Goal: Find specific page/section: Find specific page/section

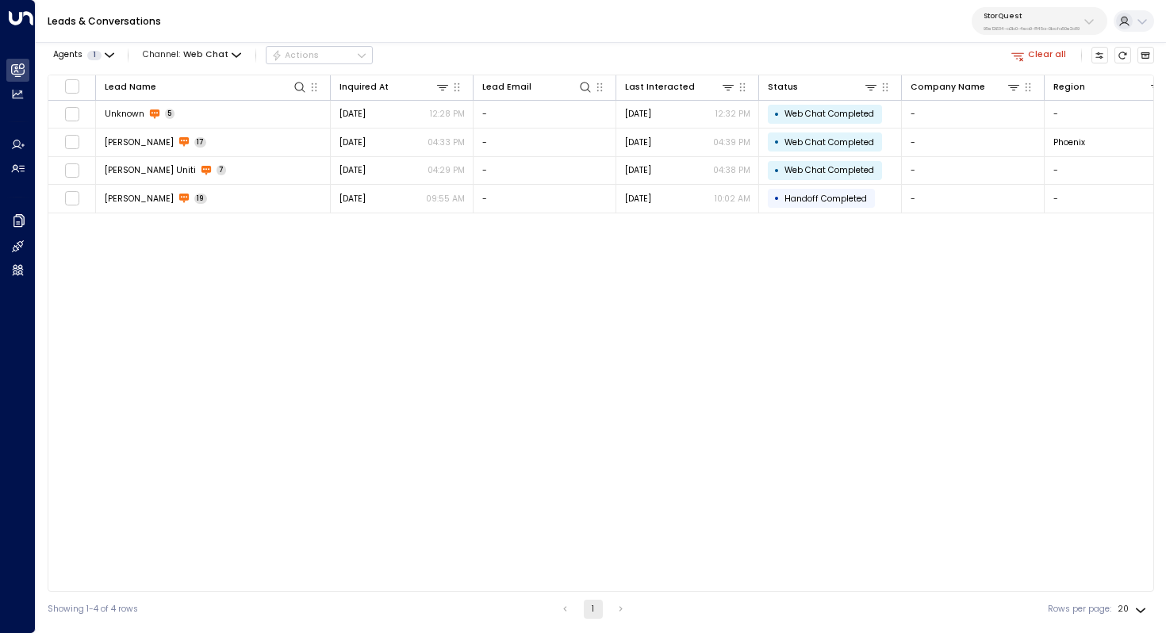
click at [329, 322] on div "Lead Name Inquired At Lead Email Last Interacted Status Company Name Region Pro…" at bounding box center [601, 333] width 1107 height 517
click at [1079, 23] on button "StorQuest 95e12634-a2b0-4ea9-845a-0bcfa50e2d19" at bounding box center [1040, 21] width 136 height 28
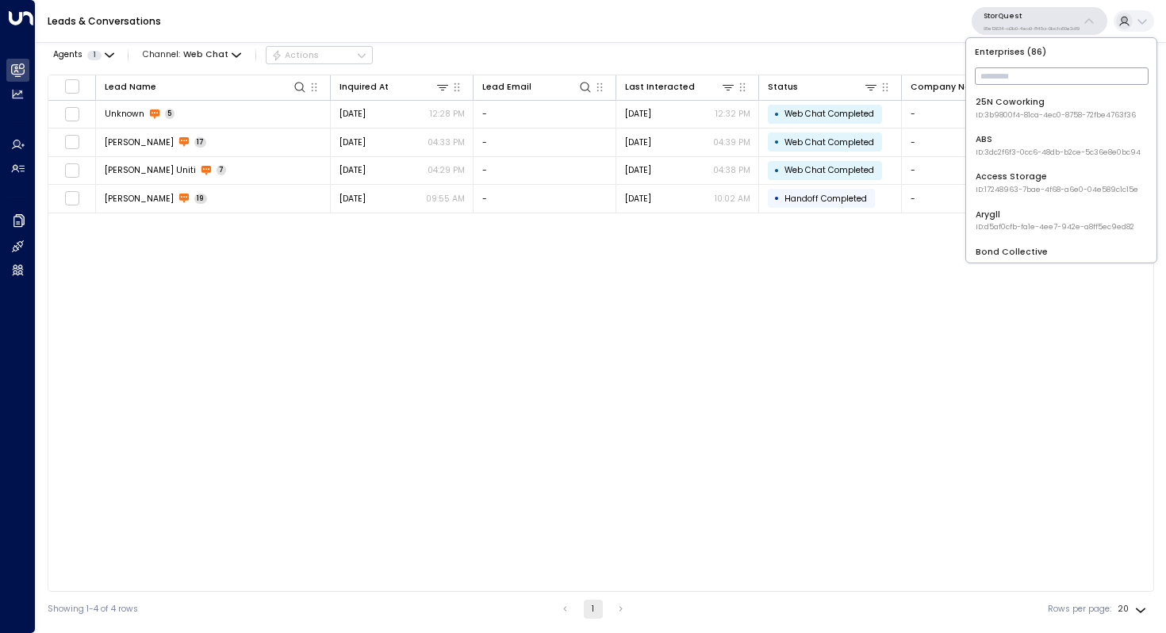
click at [1027, 77] on input "text" at bounding box center [1062, 75] width 174 height 25
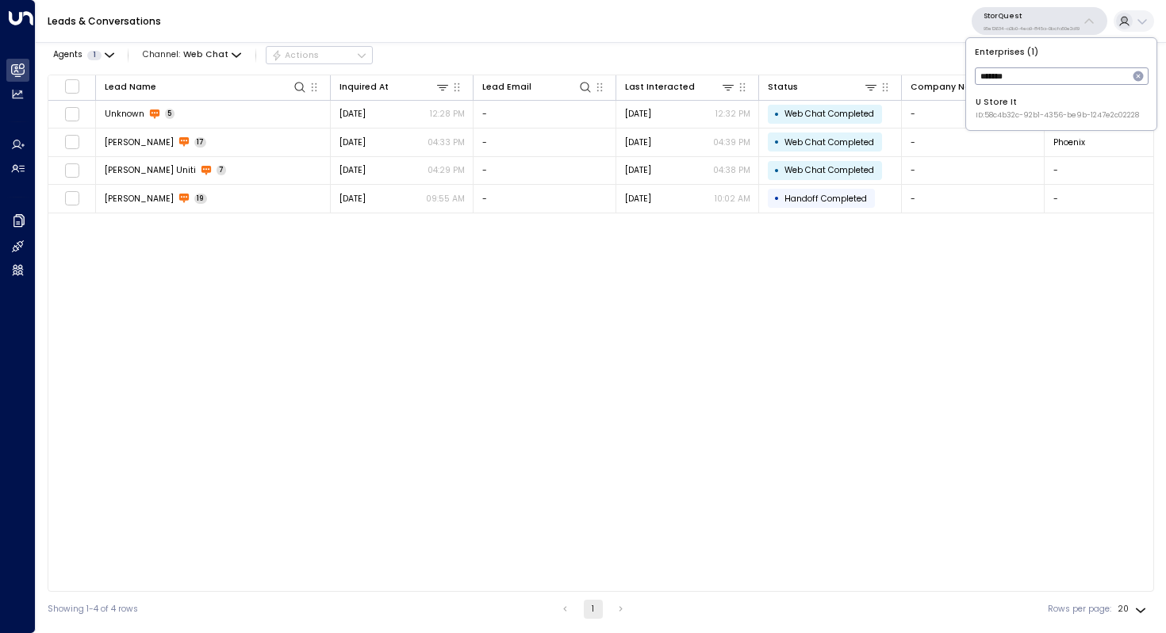
type input "*******"
click at [1031, 104] on div "U Store It ID: 58c4b32c-92b1-4356-be9b-1247e2c02228" at bounding box center [1057, 108] width 163 height 25
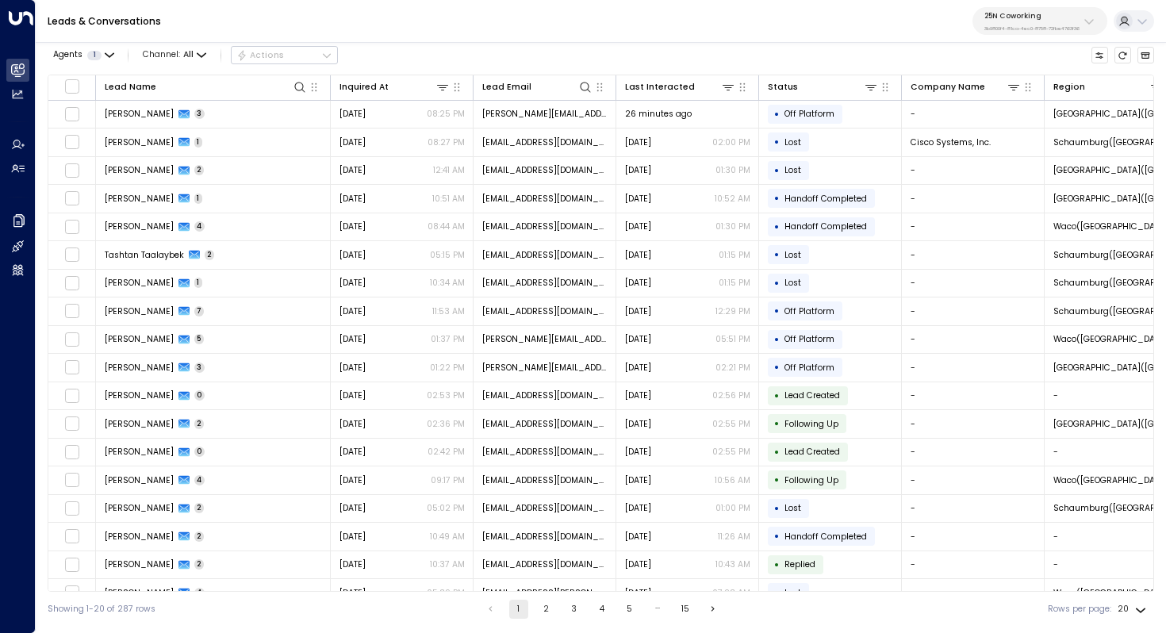
click at [1047, 19] on p "25N Coworking" at bounding box center [1032, 16] width 95 height 10
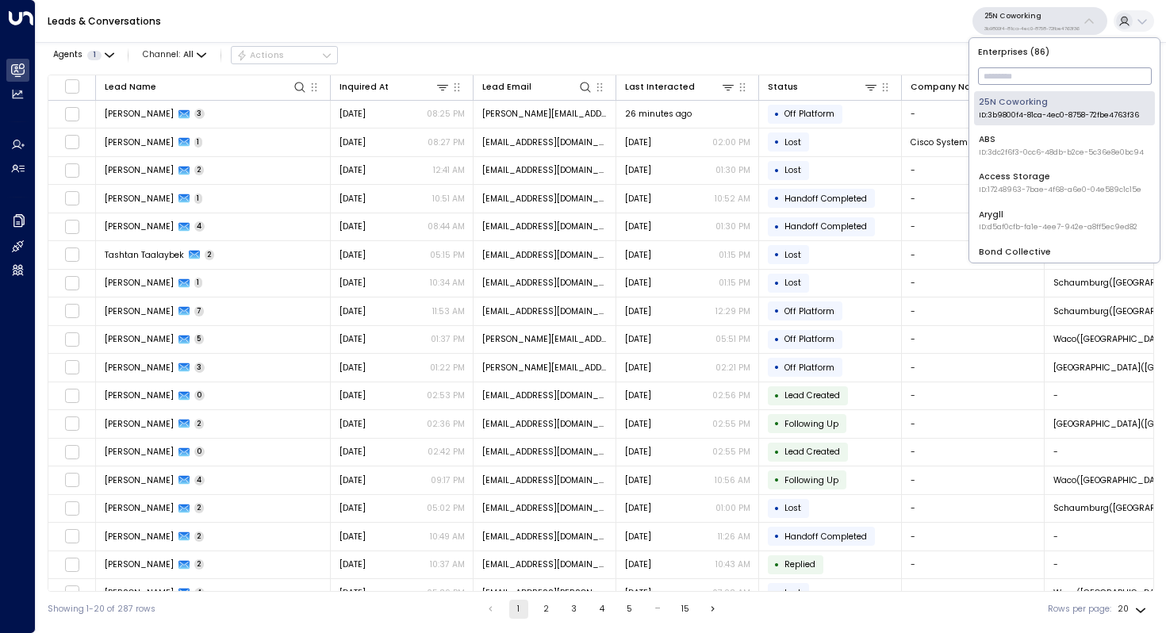
click at [1025, 80] on input "text" at bounding box center [1065, 75] width 174 height 25
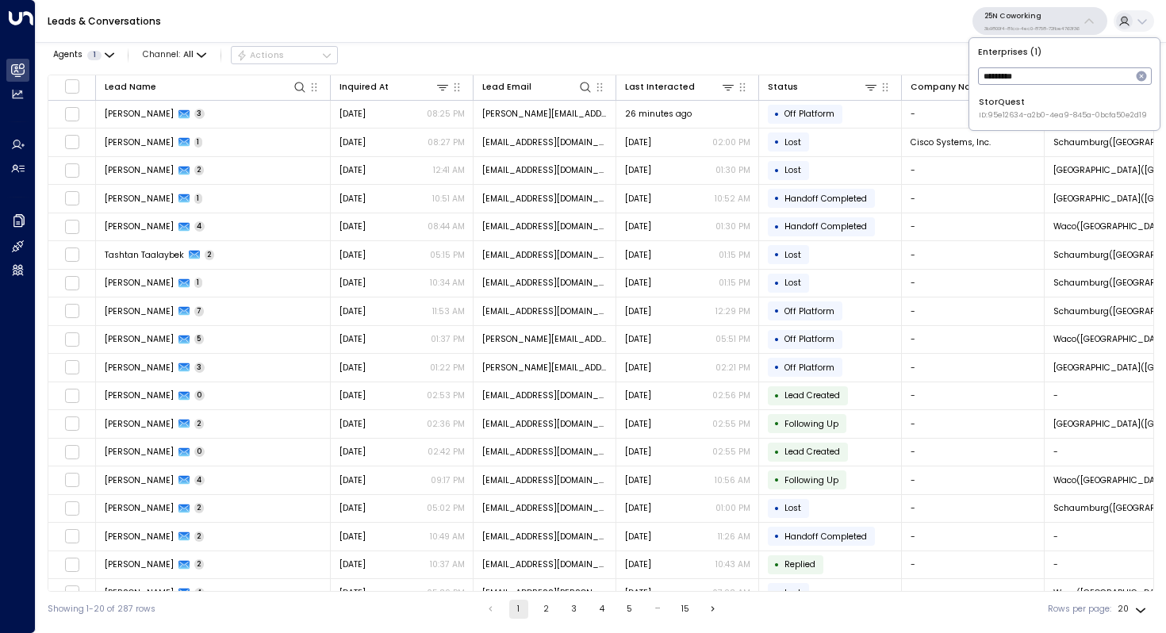
type input "*********"
click at [1016, 109] on div "StorQuest ID: 95e12634-a2b0-4ea9-845a-0bcfa50e2d19" at bounding box center [1063, 108] width 168 height 25
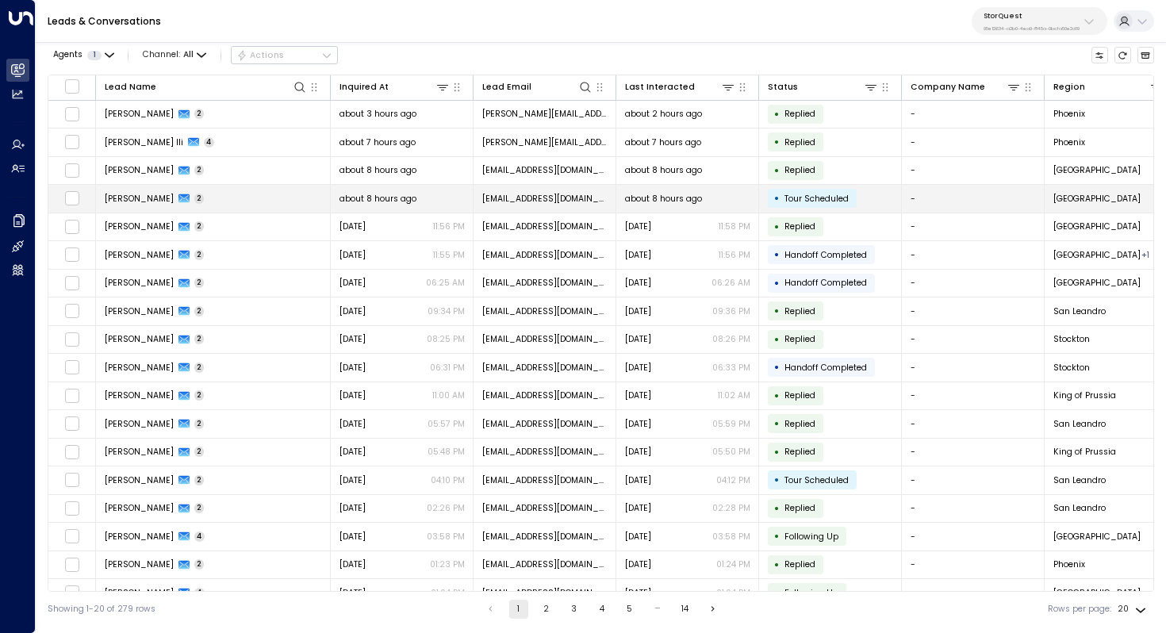
scroll to position [13, 0]
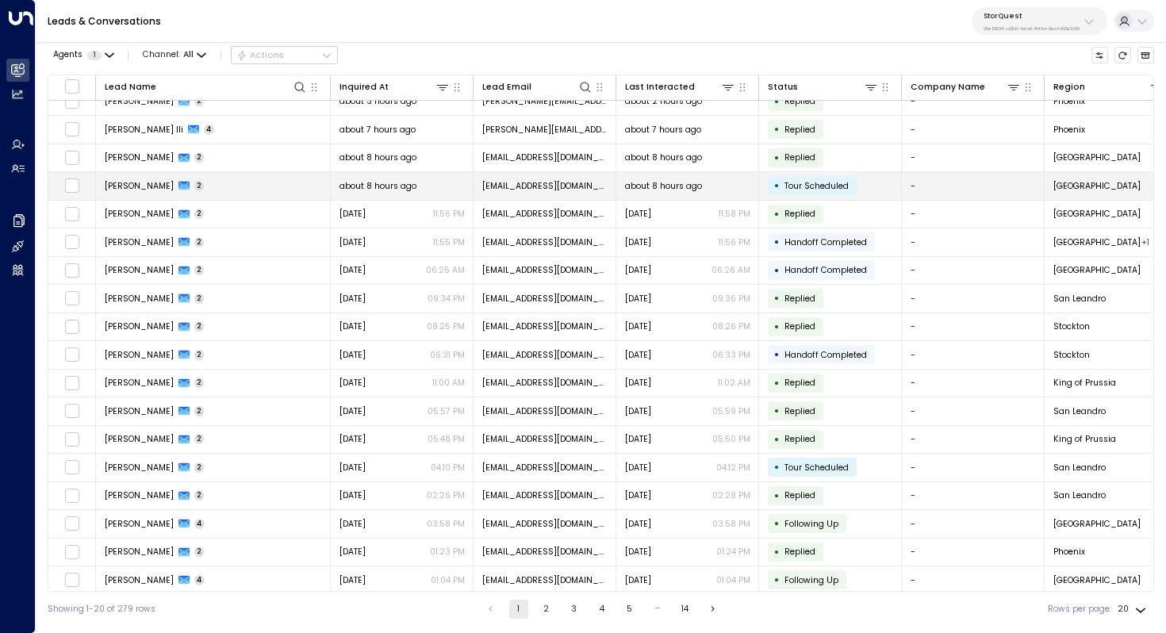
click at [288, 192] on td "Sandra Cabacungan 2" at bounding box center [213, 186] width 235 height 28
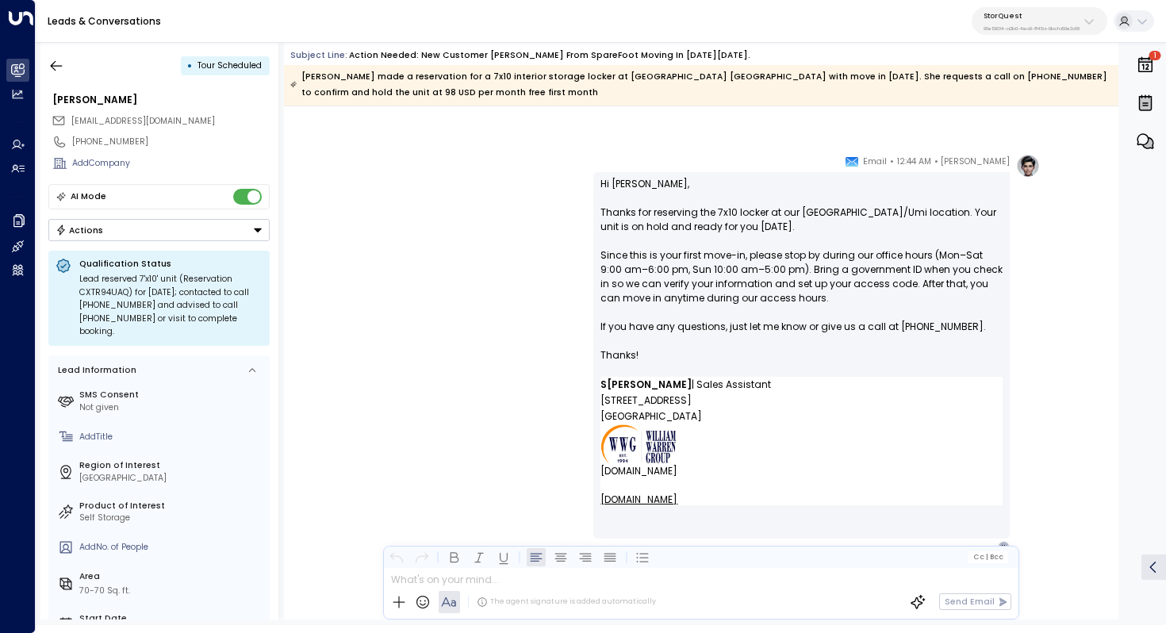
scroll to position [1363, 0]
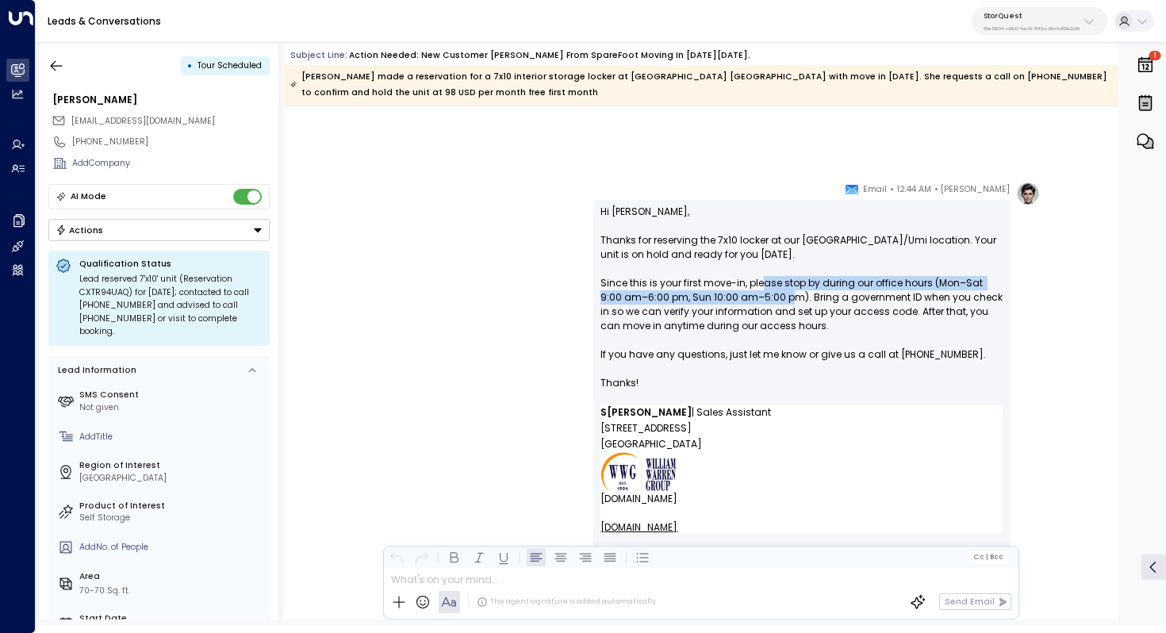
drag, startPoint x: 762, startPoint y: 282, endPoint x: 762, endPoint y: 294, distance: 11.9
click at [762, 294] on p "Hi Sandra, Thanks for reserving the 7x10 locker at our Honolulu/Umi location. Y…" at bounding box center [802, 305] width 402 height 200
drag, startPoint x: 781, startPoint y: 280, endPoint x: 779, endPoint y: 296, distance: 15.9
click at [779, 296] on p "Hi Sandra, Thanks for reserving the 7x10 locker at our Honolulu/Umi location. Y…" at bounding box center [802, 305] width 402 height 200
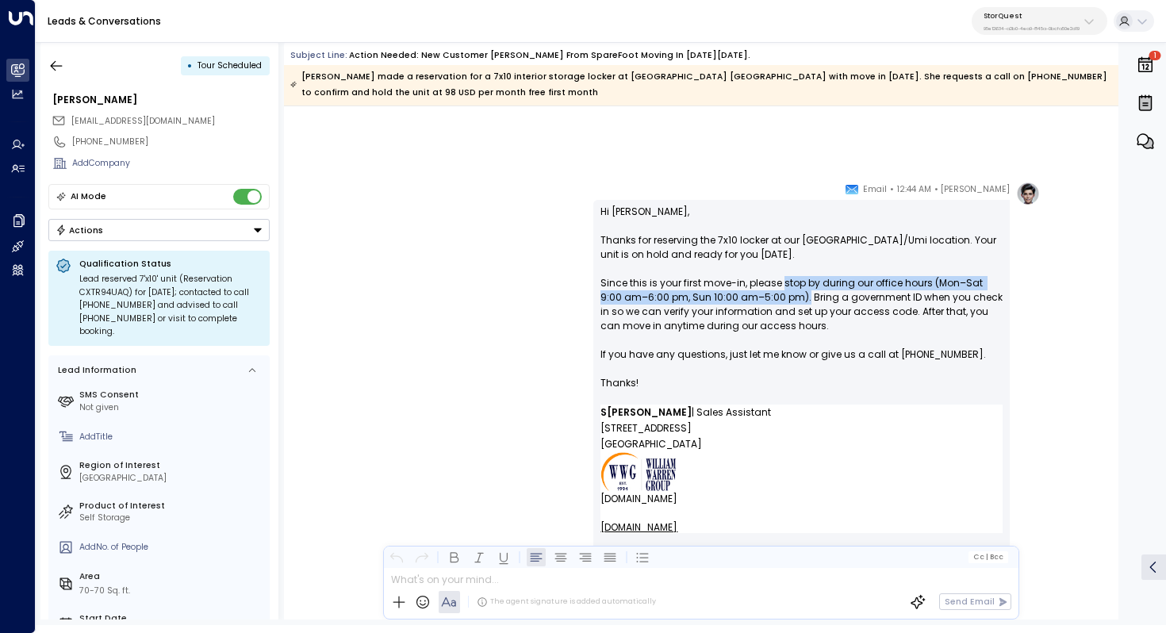
click at [779, 296] on p "Hi Sandra, Thanks for reserving the 7x10 locker at our Honolulu/Umi location. Y…" at bounding box center [802, 305] width 402 height 200
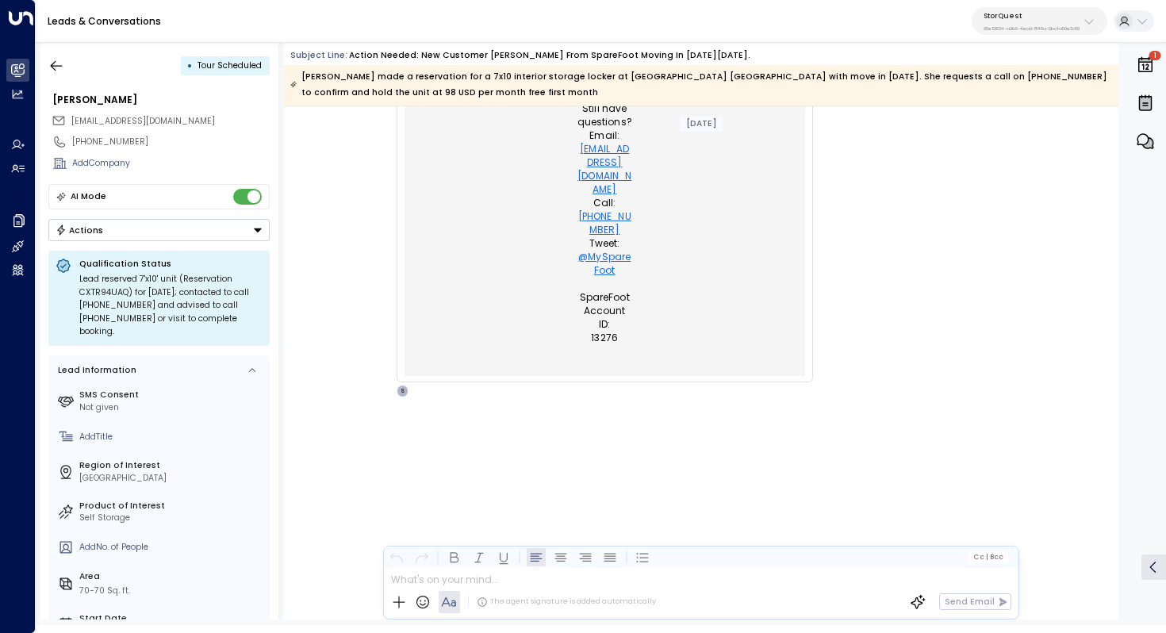
scroll to position [350, 0]
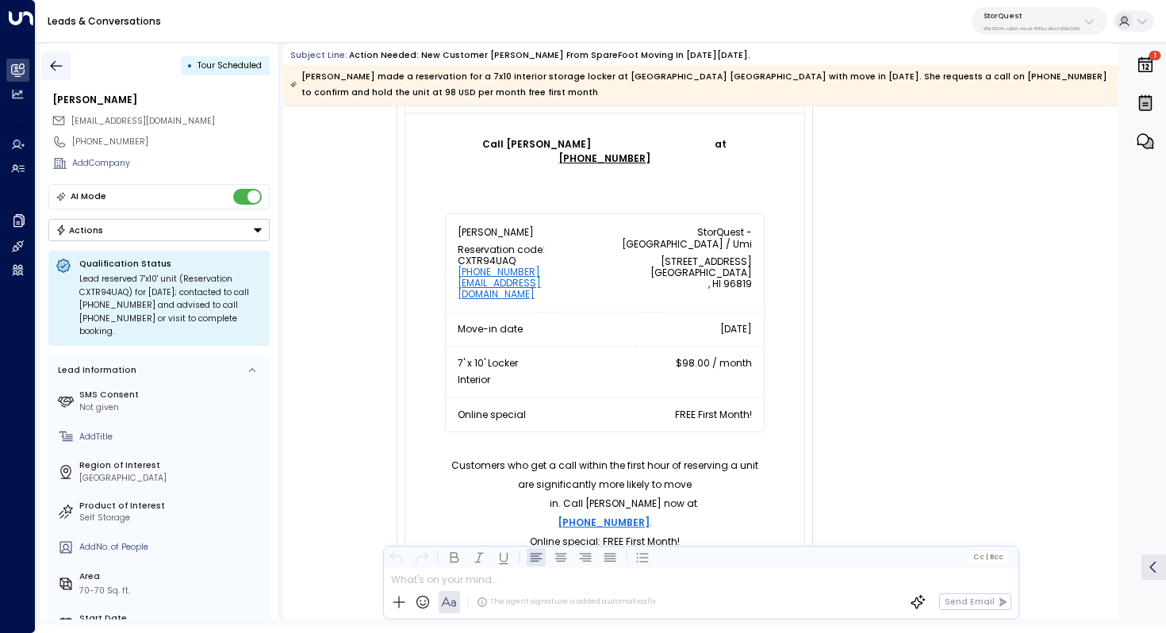
click at [57, 64] on icon "button" at bounding box center [56, 66] width 16 height 16
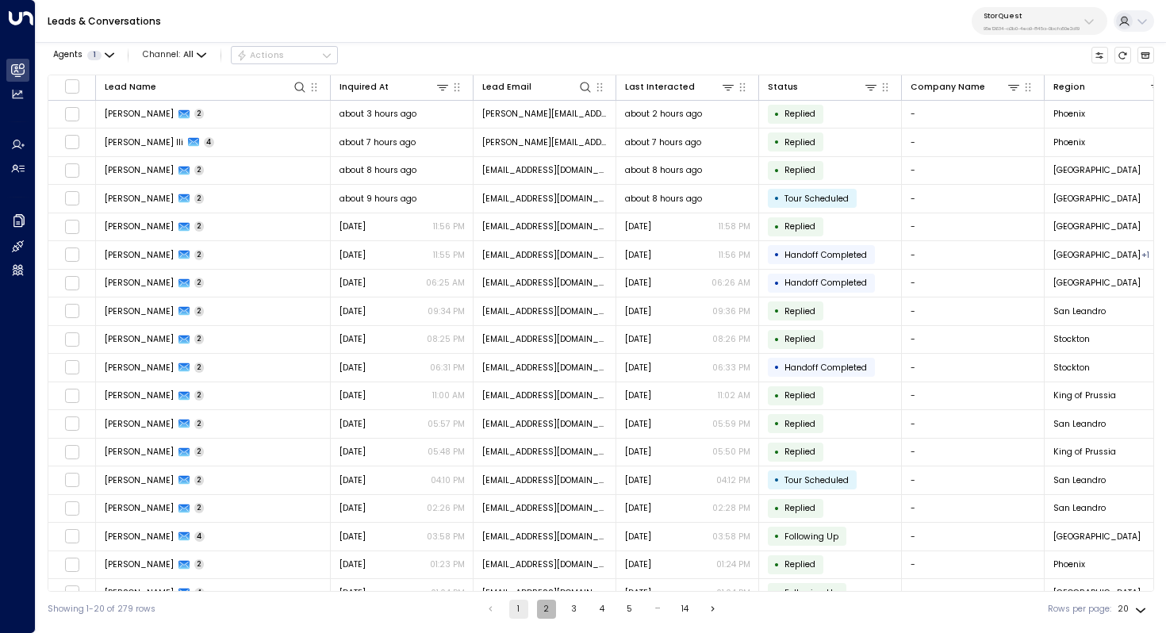
click at [544, 607] on button "2" at bounding box center [546, 609] width 19 height 19
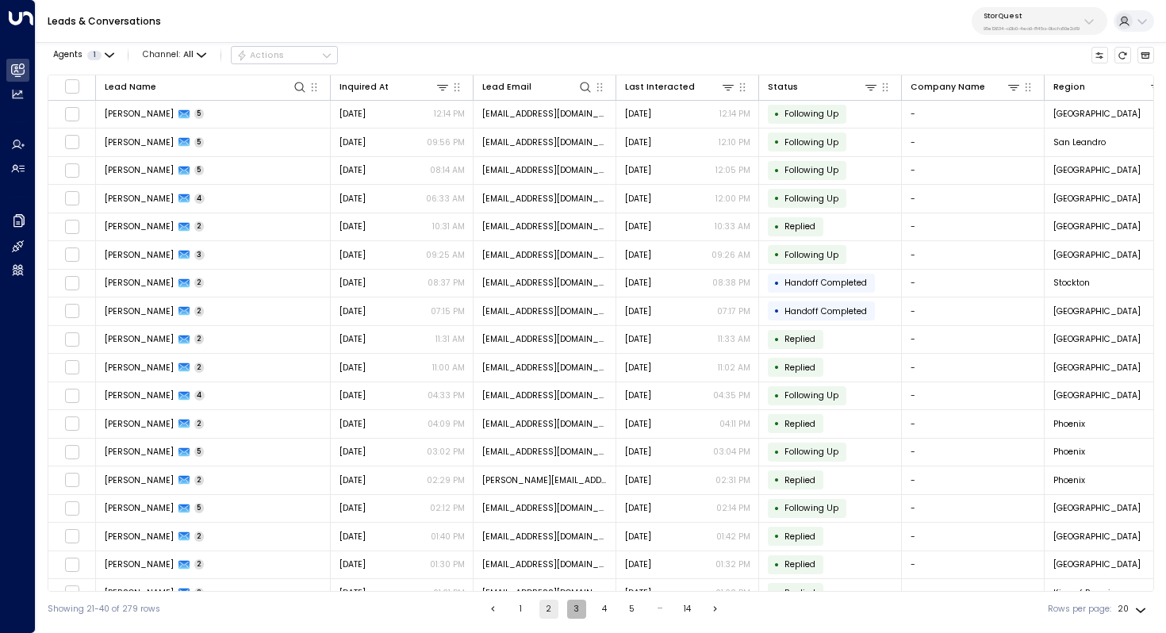
click at [575, 609] on button "3" at bounding box center [576, 609] width 19 height 19
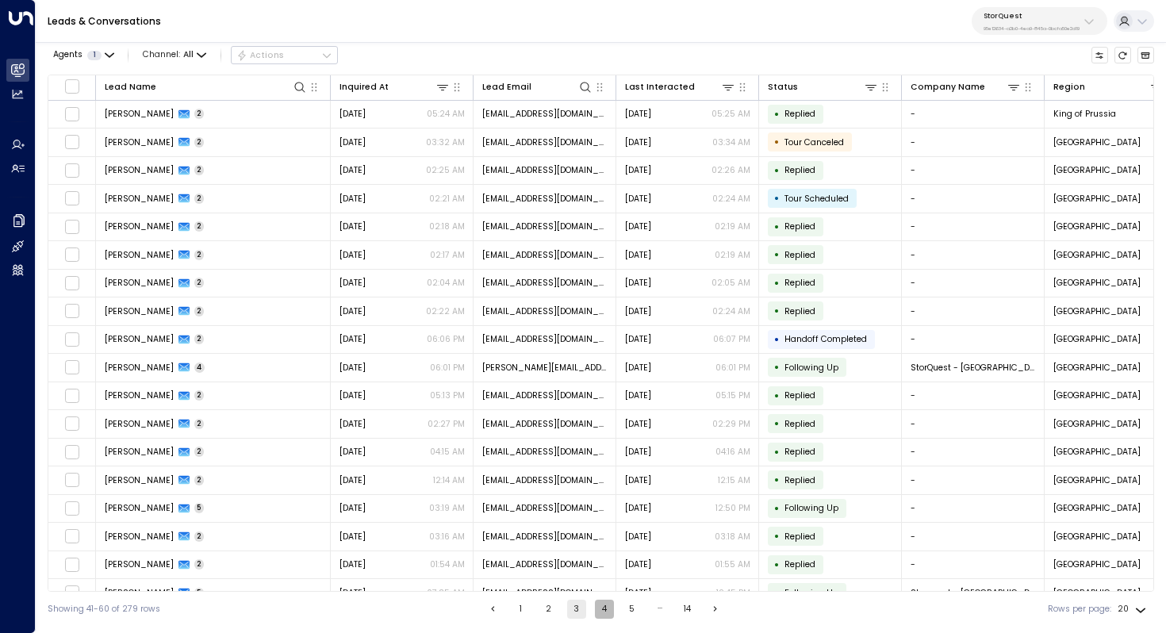
click at [610, 611] on button "4" at bounding box center [604, 609] width 19 height 19
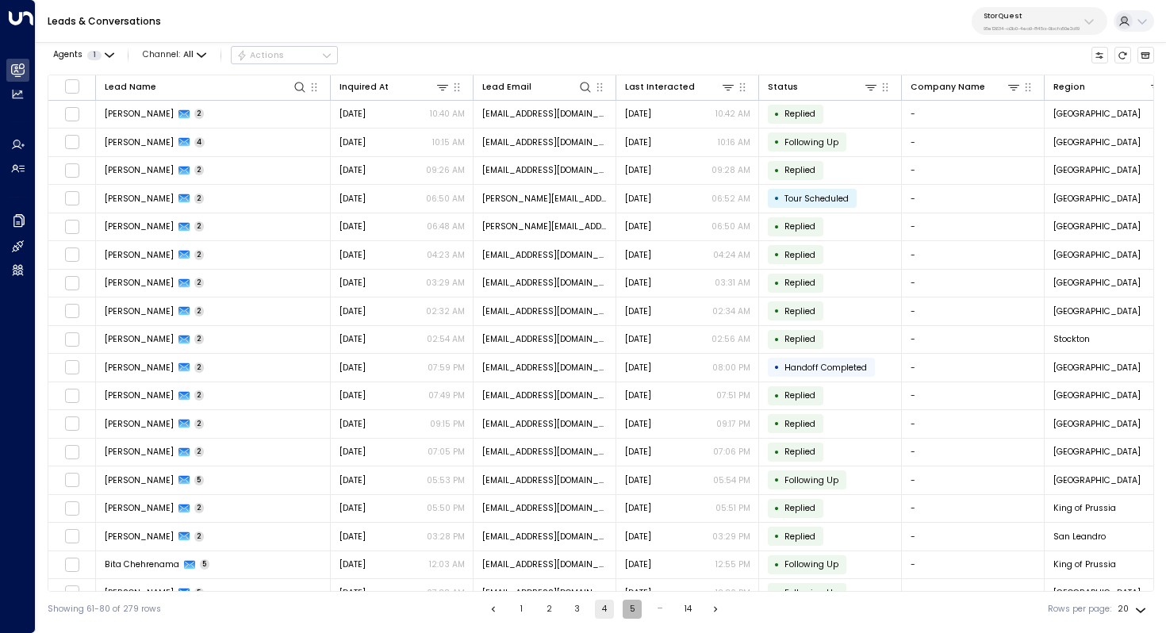
click at [631, 612] on button "5" at bounding box center [632, 609] width 19 height 19
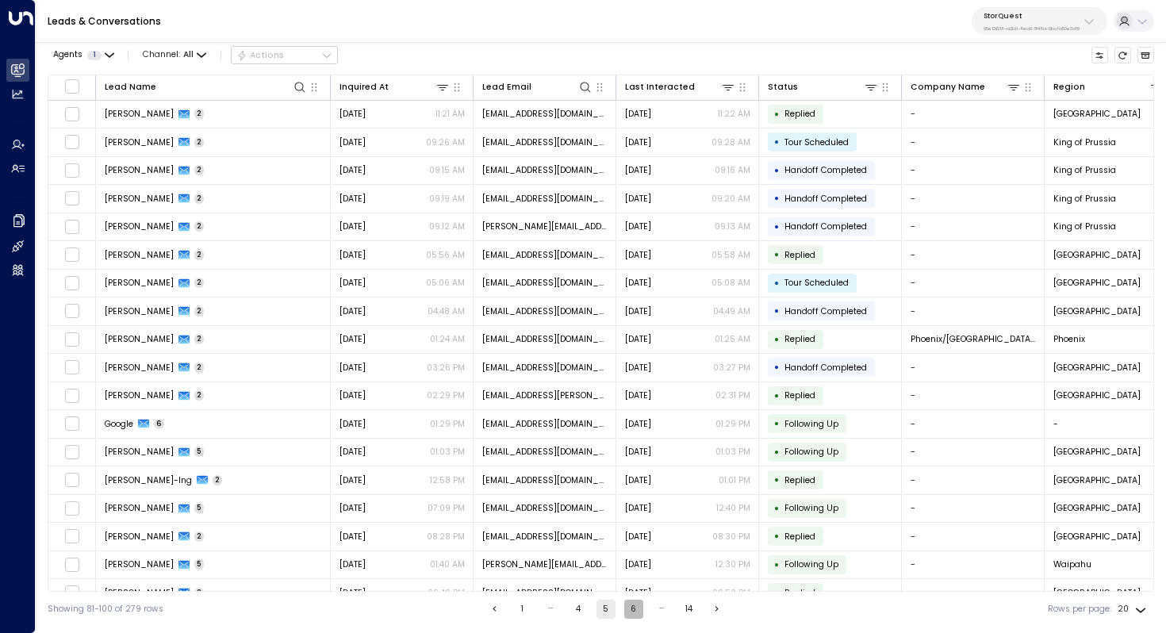
click at [632, 610] on button "6" at bounding box center [633, 609] width 19 height 19
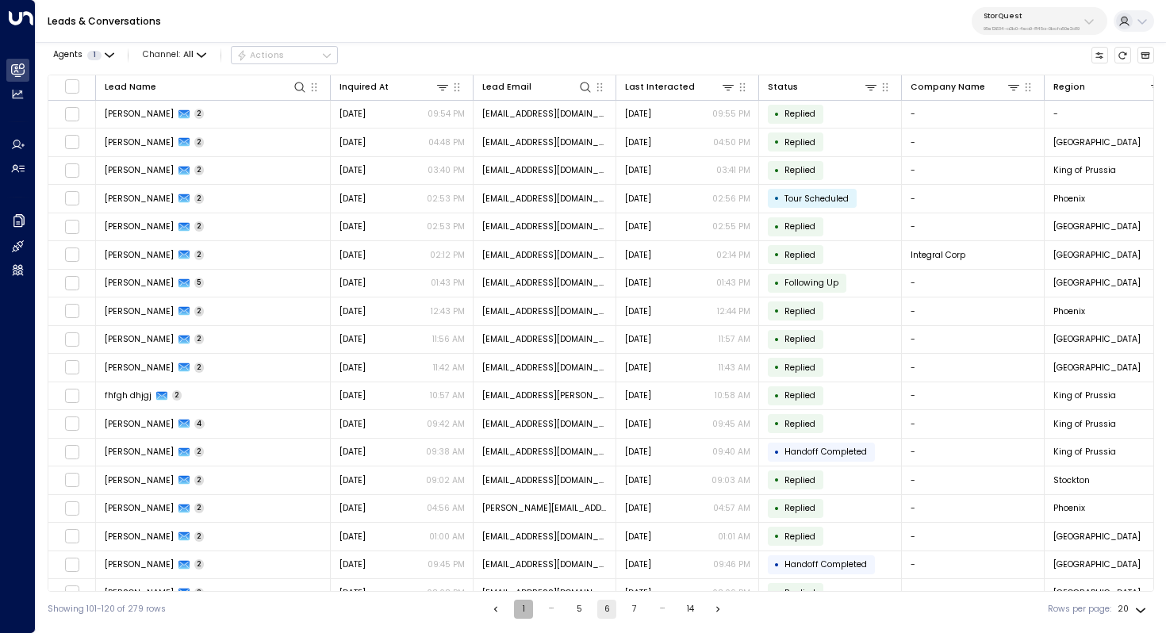
click at [517, 607] on button "1" at bounding box center [523, 609] width 19 height 19
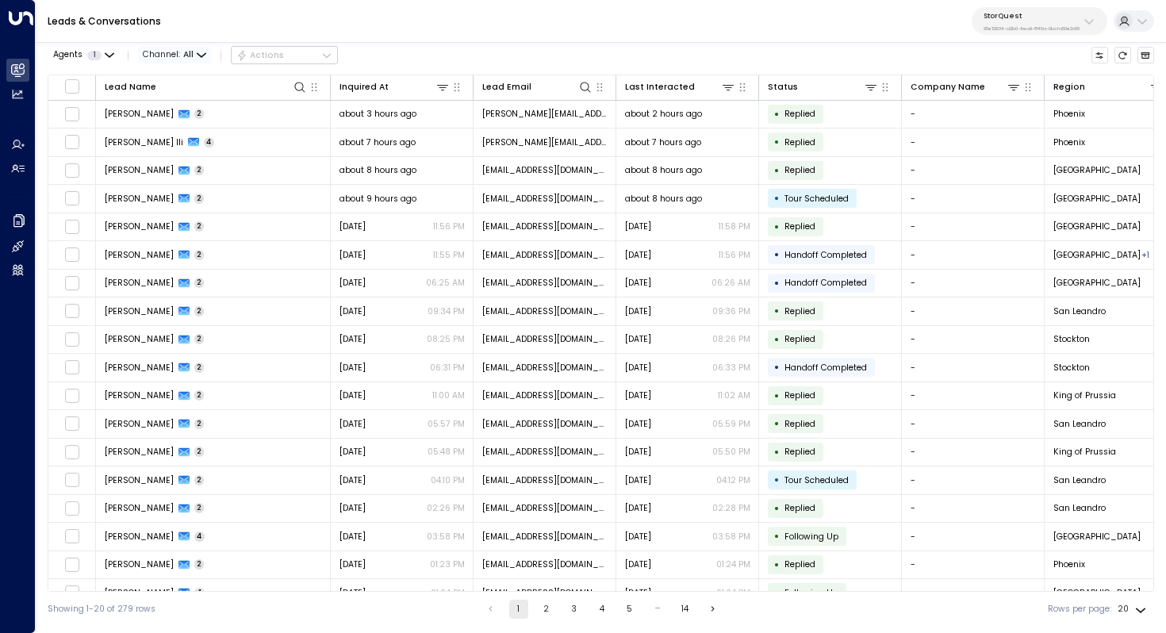
click at [178, 58] on span "Channel: All" at bounding box center [174, 55] width 73 height 17
click at [189, 179] on p "Voice" at bounding box center [181, 182] width 51 height 13
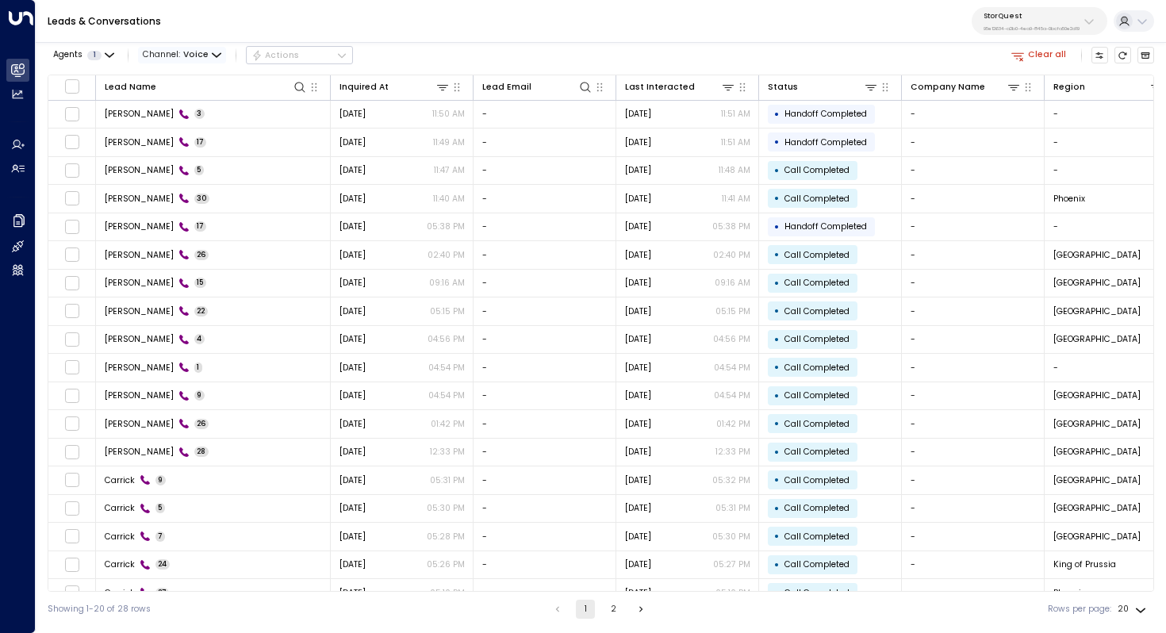
click at [208, 56] on span "Channel: Voice" at bounding box center [182, 55] width 88 height 17
click at [194, 83] on p "All" at bounding box center [181, 81] width 51 height 13
